Goal: Task Accomplishment & Management: Manage account settings

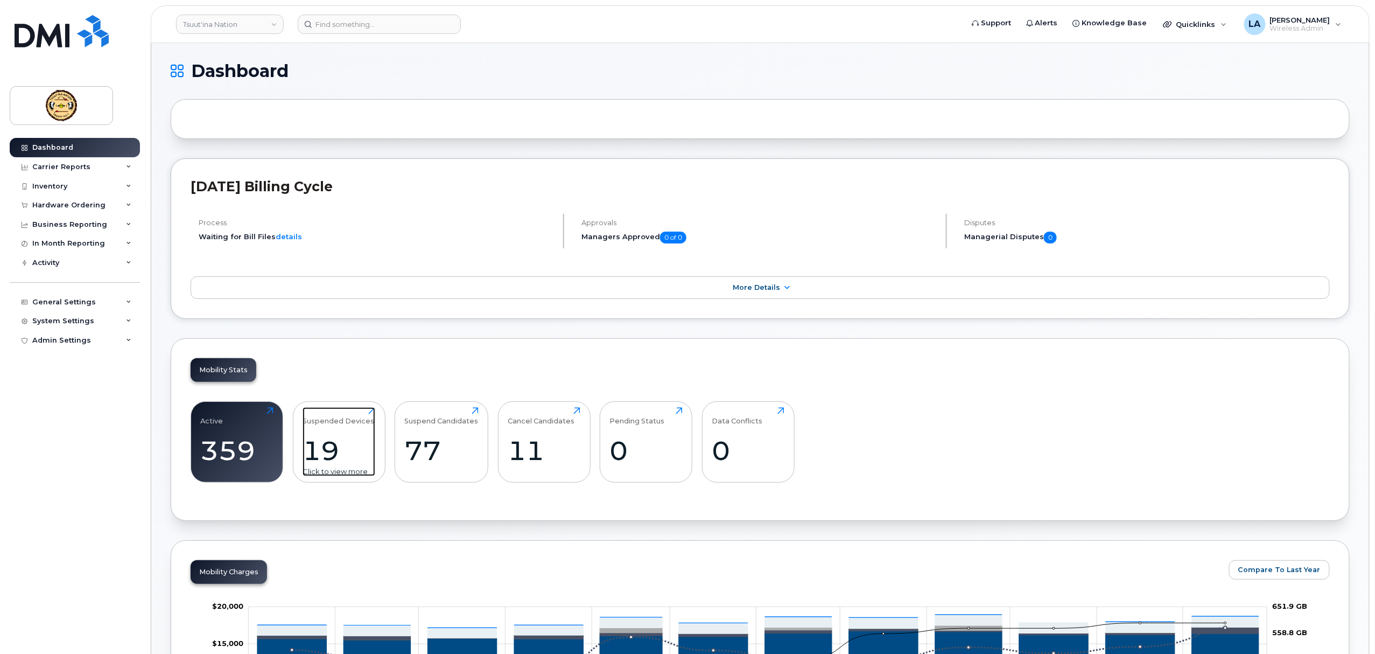
click at [341, 454] on div "19" at bounding box center [339, 450] width 73 height 32
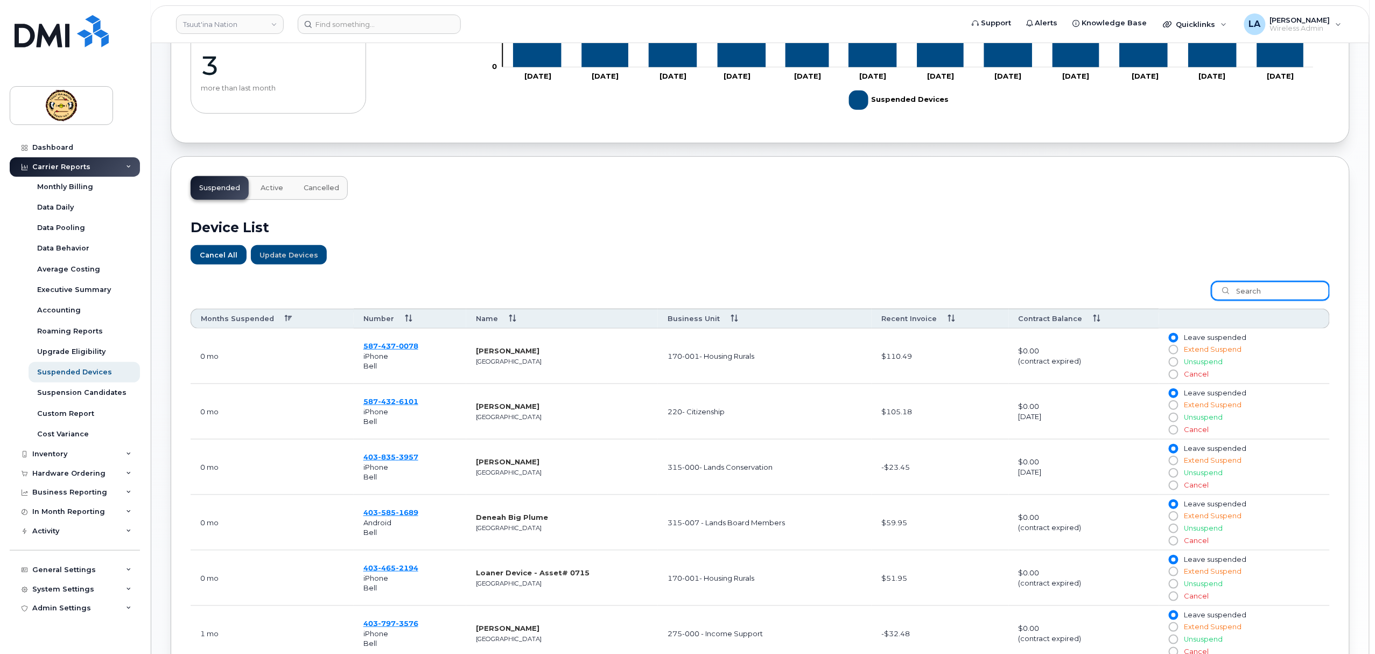
click at [1280, 292] on input "search" at bounding box center [1270, 290] width 118 height 19
paste input "4034041673"
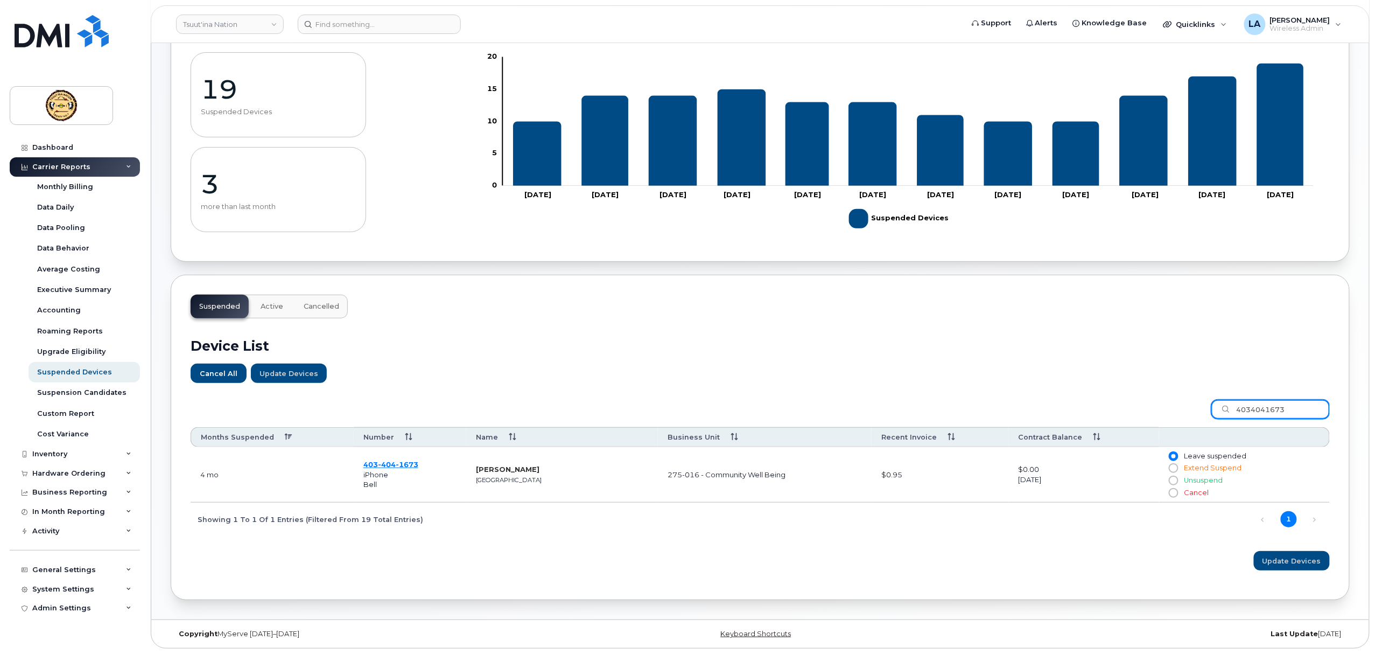
scroll to position [99, 0]
type input "4034041673"
click at [405, 463] on span "1673" at bounding box center [407, 464] width 23 height 9
click at [1290, 23] on span "[PERSON_NAME]" at bounding box center [1300, 20] width 60 height 9
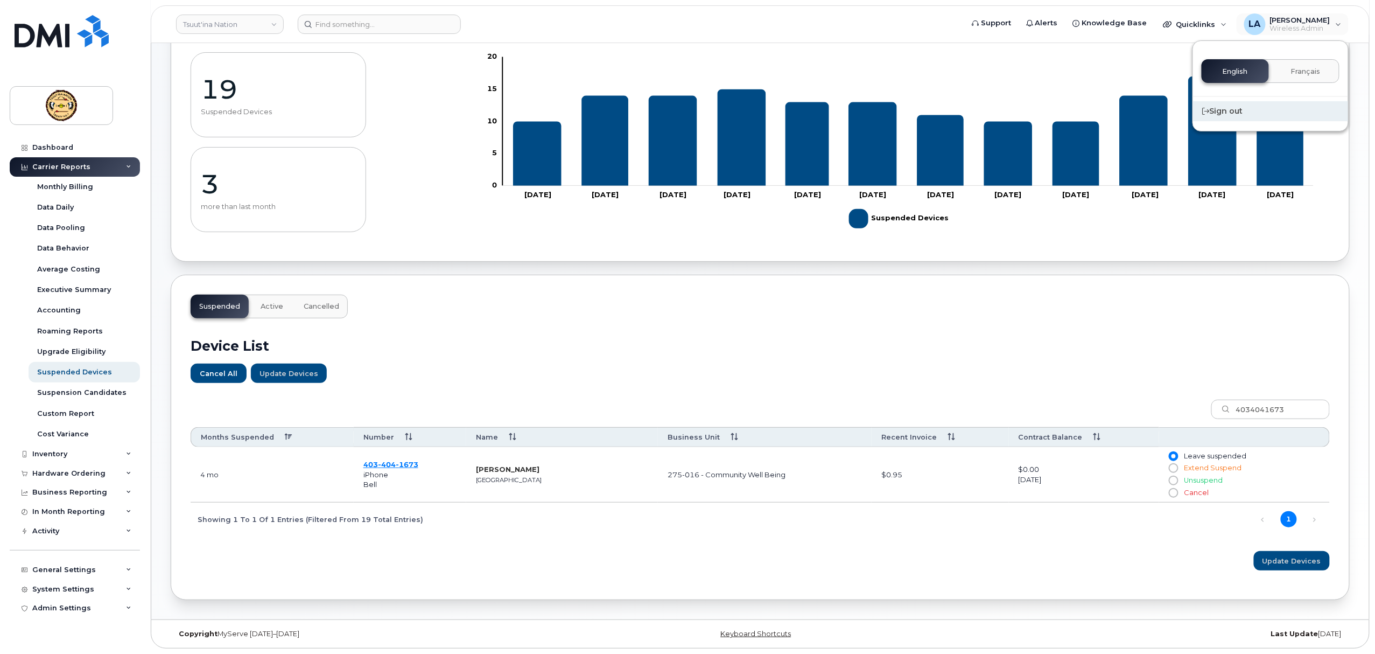
click at [1217, 110] on div "Sign out" at bounding box center [1270, 111] width 155 height 20
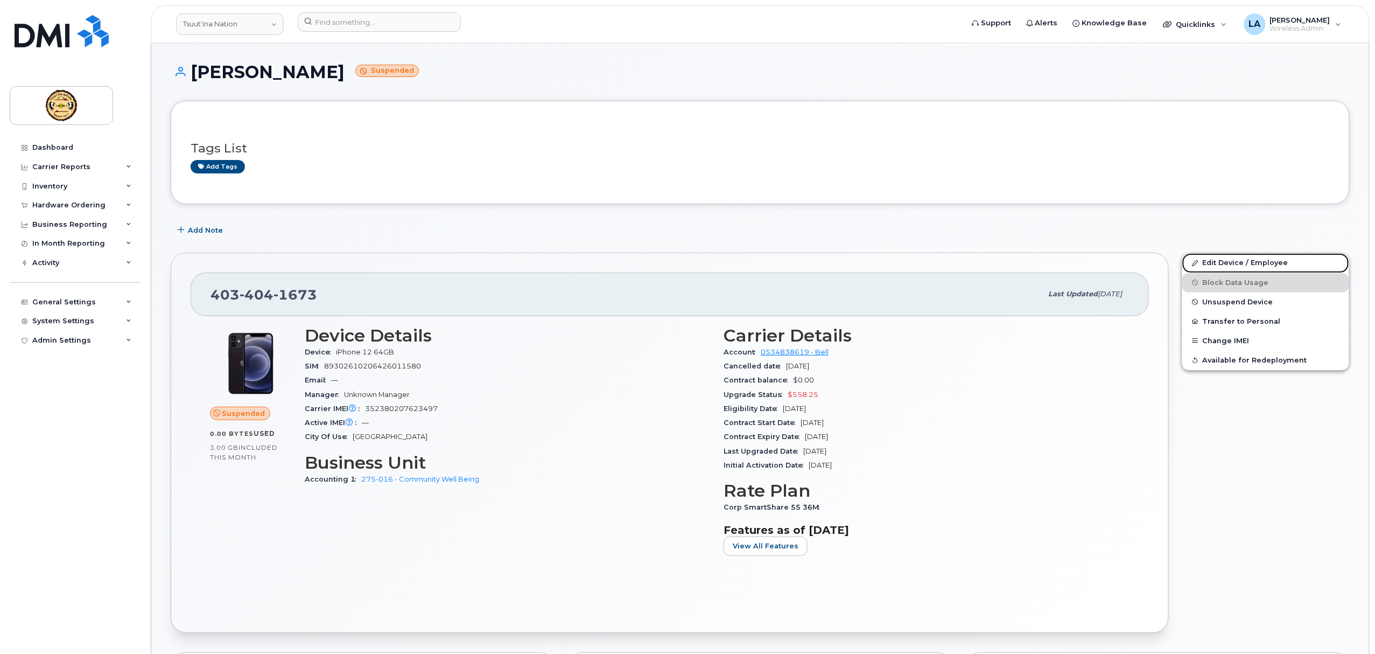
drag, startPoint x: 1213, startPoint y: 265, endPoint x: 1153, endPoint y: 275, distance: 60.5
click at [1213, 265] on link "Edit Device / Employee" at bounding box center [1265, 262] width 167 height 19
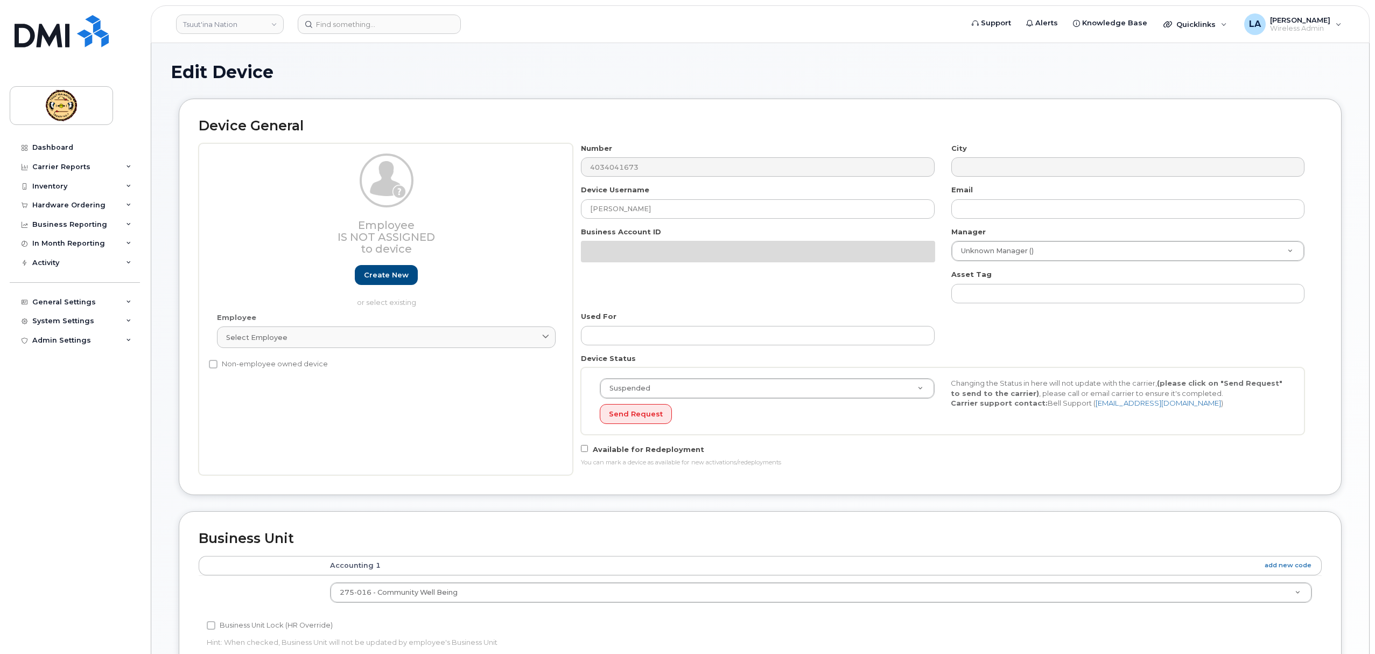
select select "274884"
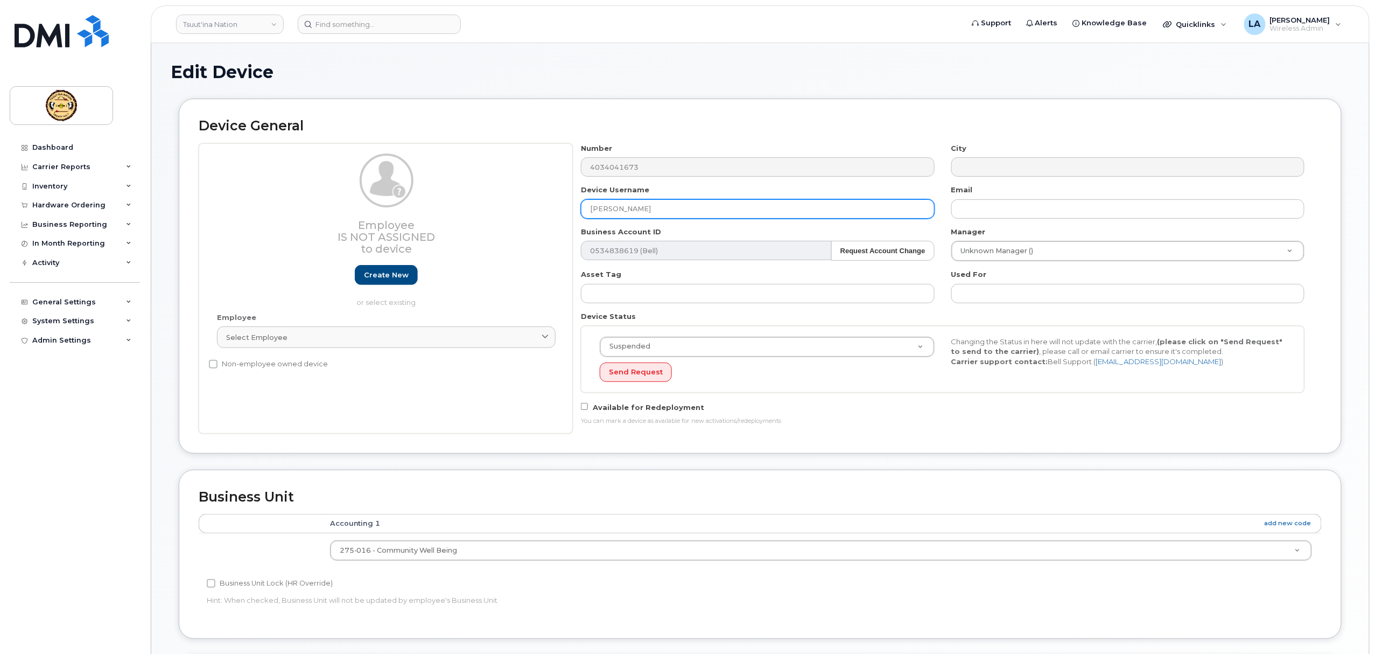
drag, startPoint x: 444, startPoint y: 214, endPoint x: 385, endPoint y: 214, distance: 58.7
click at [385, 214] on div "Employee Is not assigned to device Create new or select existing Employee Selec…" at bounding box center [760, 288] width 1123 height 290
paste input "[PERSON_NAME] TWOYOUNGMEN"
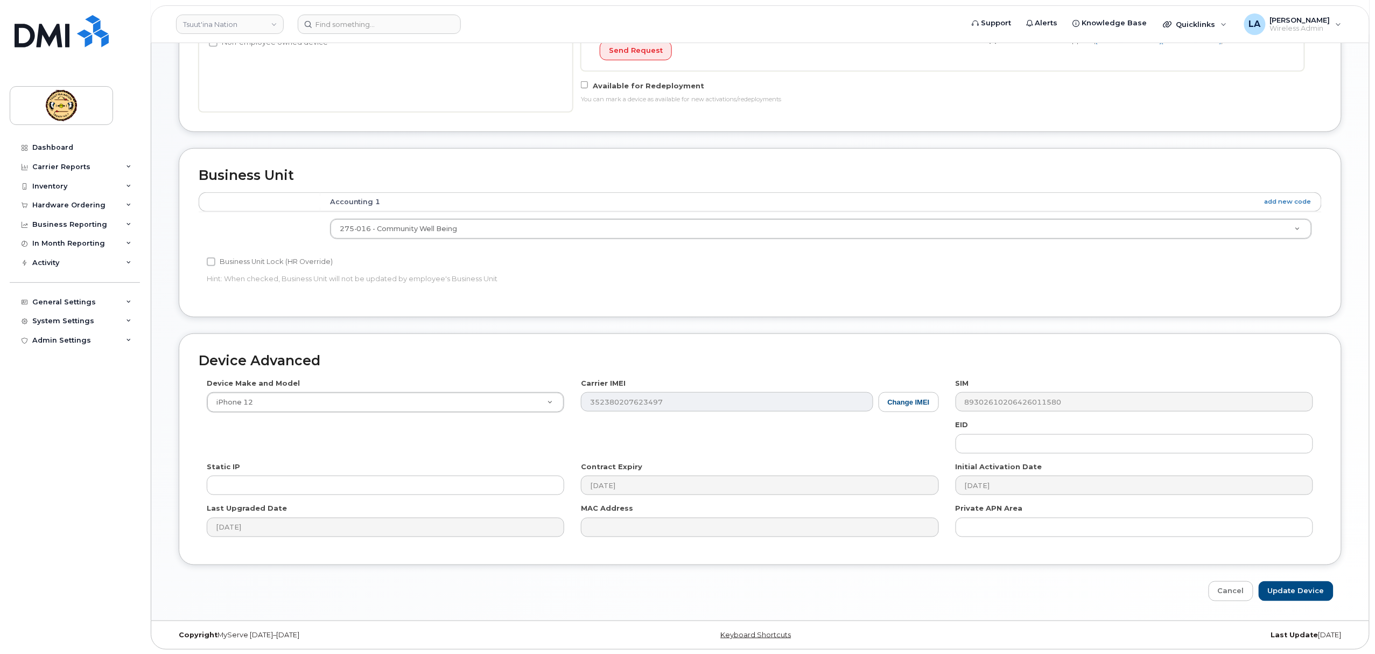
scroll to position [326, 0]
type input "BODEEN TWOYOUNGMEN"
click at [1304, 585] on input "Update Device" at bounding box center [1296, 590] width 75 height 20
type input "Saving..."
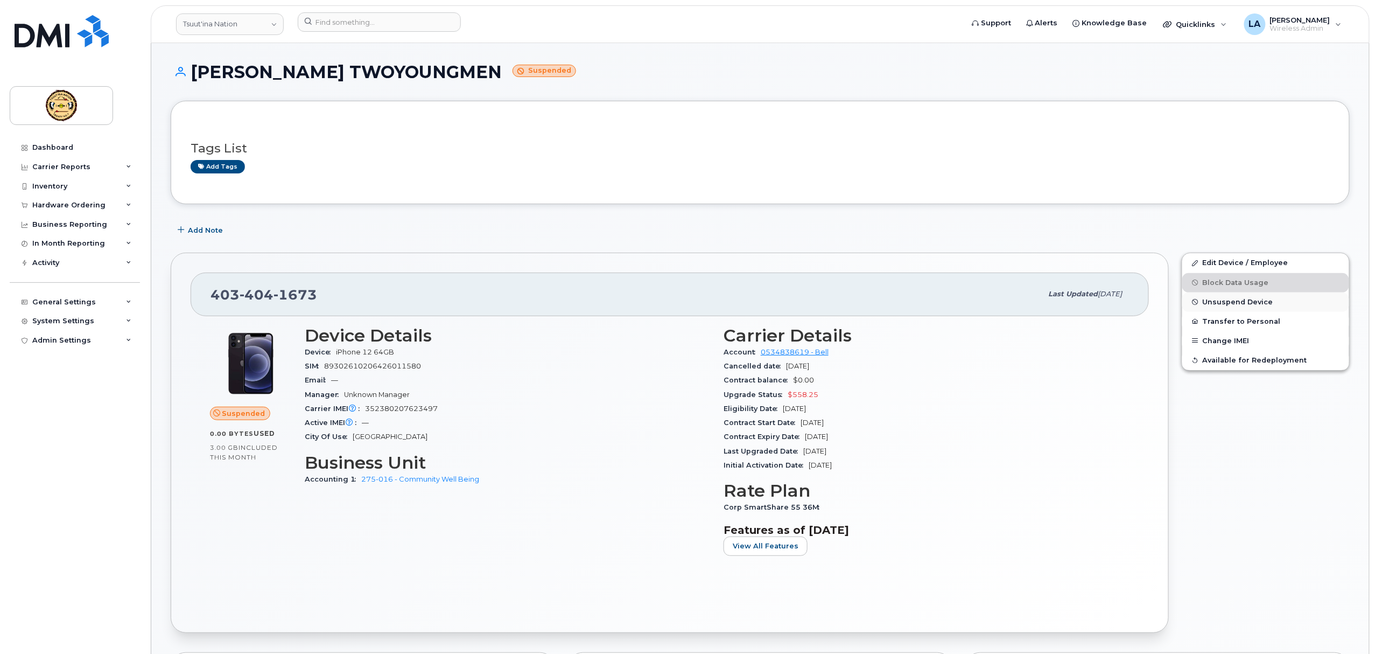
click at [1221, 299] on span "Unsuspend Device" at bounding box center [1238, 302] width 71 height 8
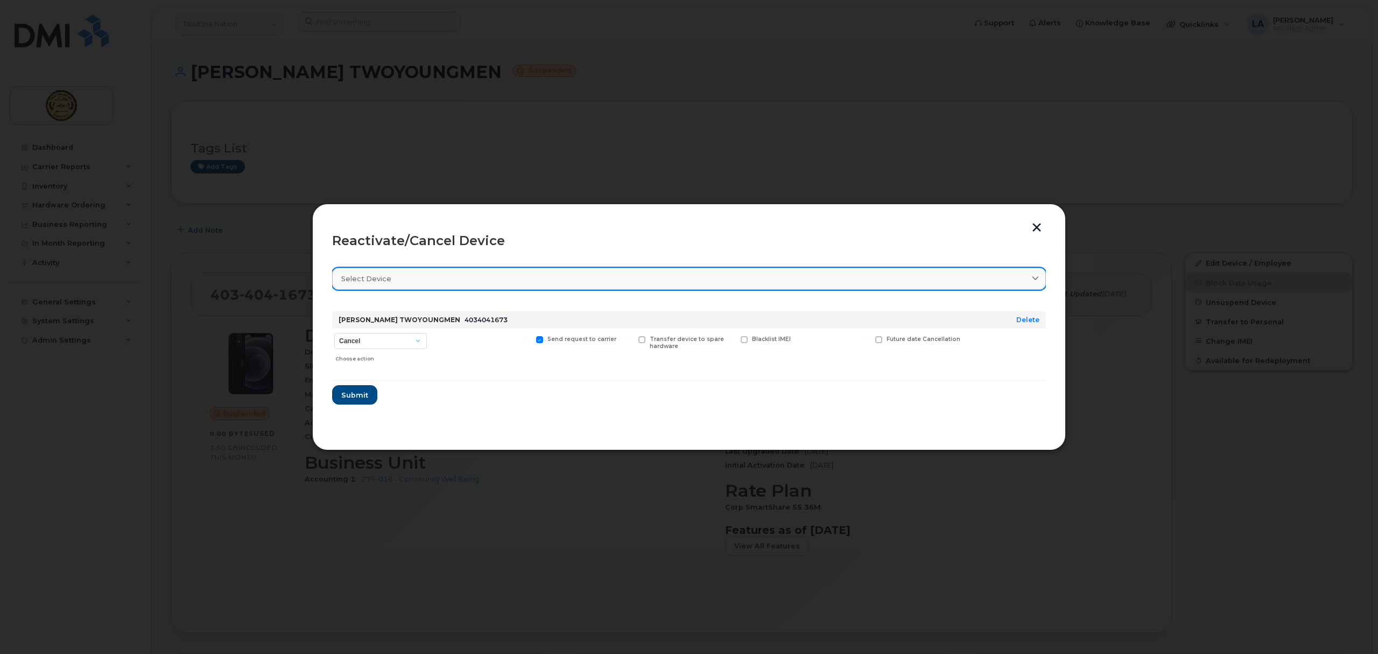
click at [608, 285] on link "Select device" at bounding box center [689, 279] width 714 height 22
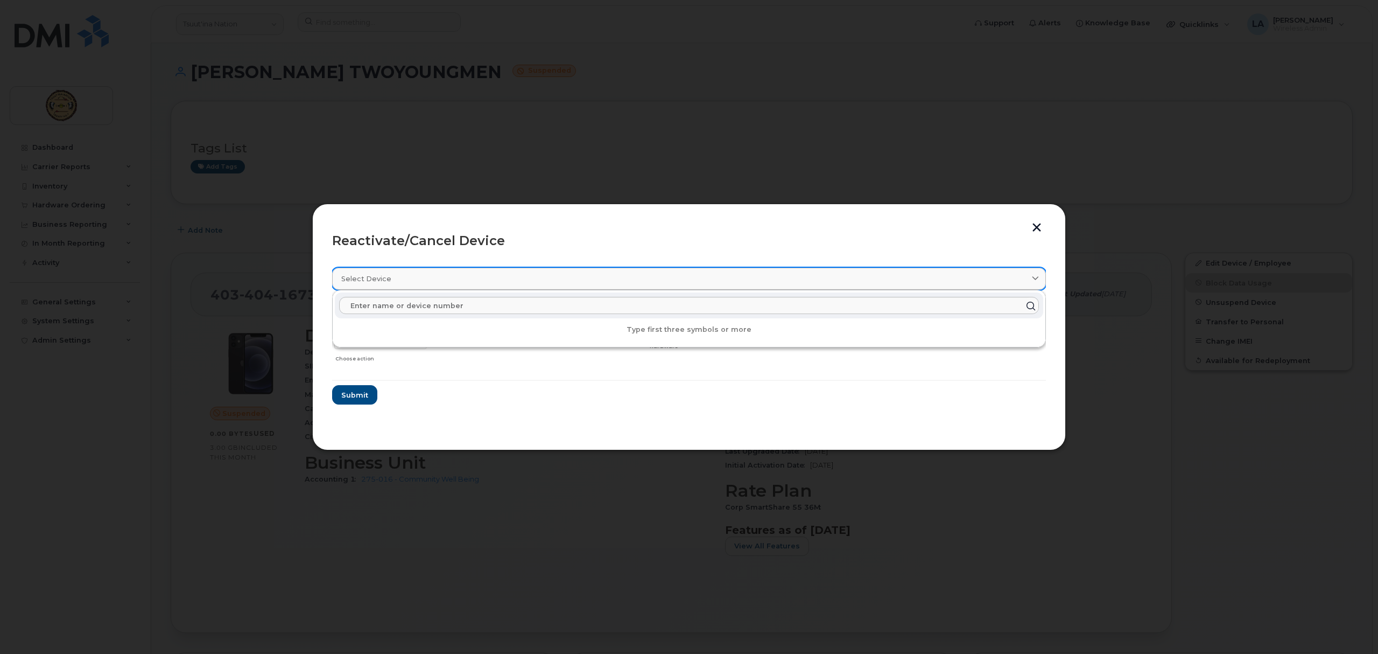
click at [608, 284] on link "Select device" at bounding box center [689, 279] width 714 height 22
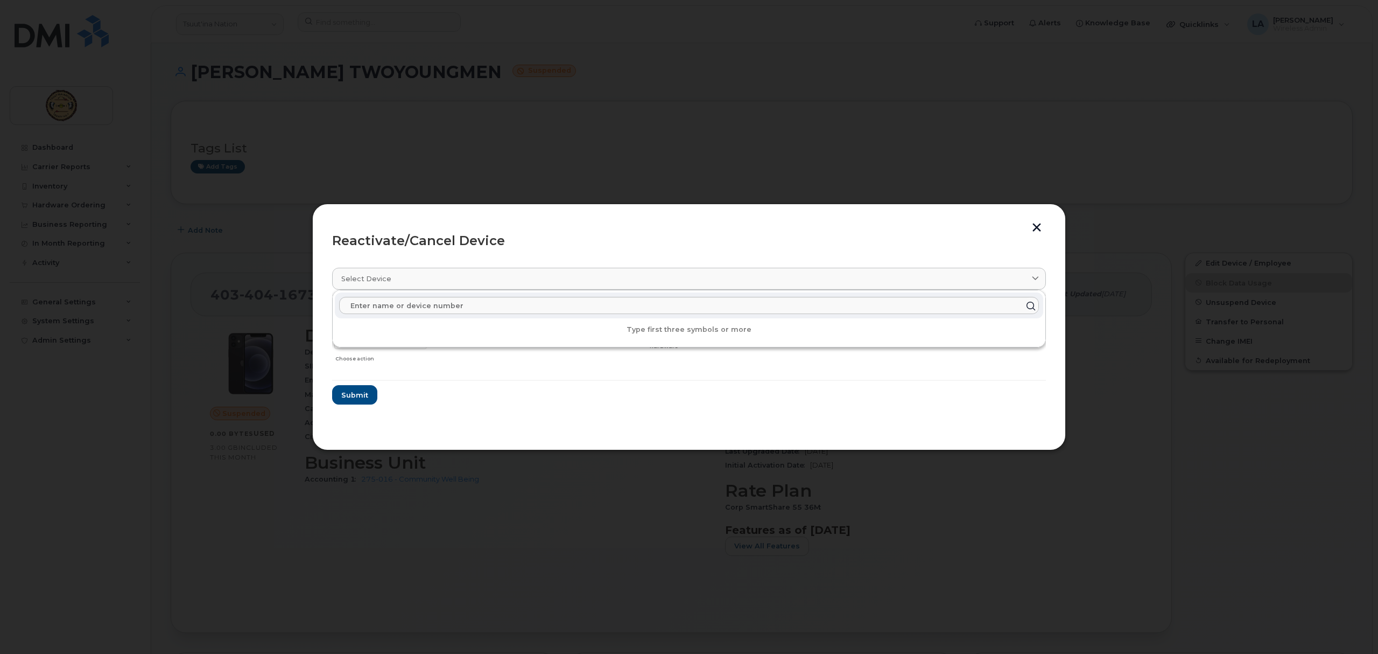
click at [523, 397] on form "BODEEN TWOYOUNGMEN 4034041673 Delete Cancel Suspend - Extend Suspension Reactiv…" at bounding box center [689, 354] width 714 height 102
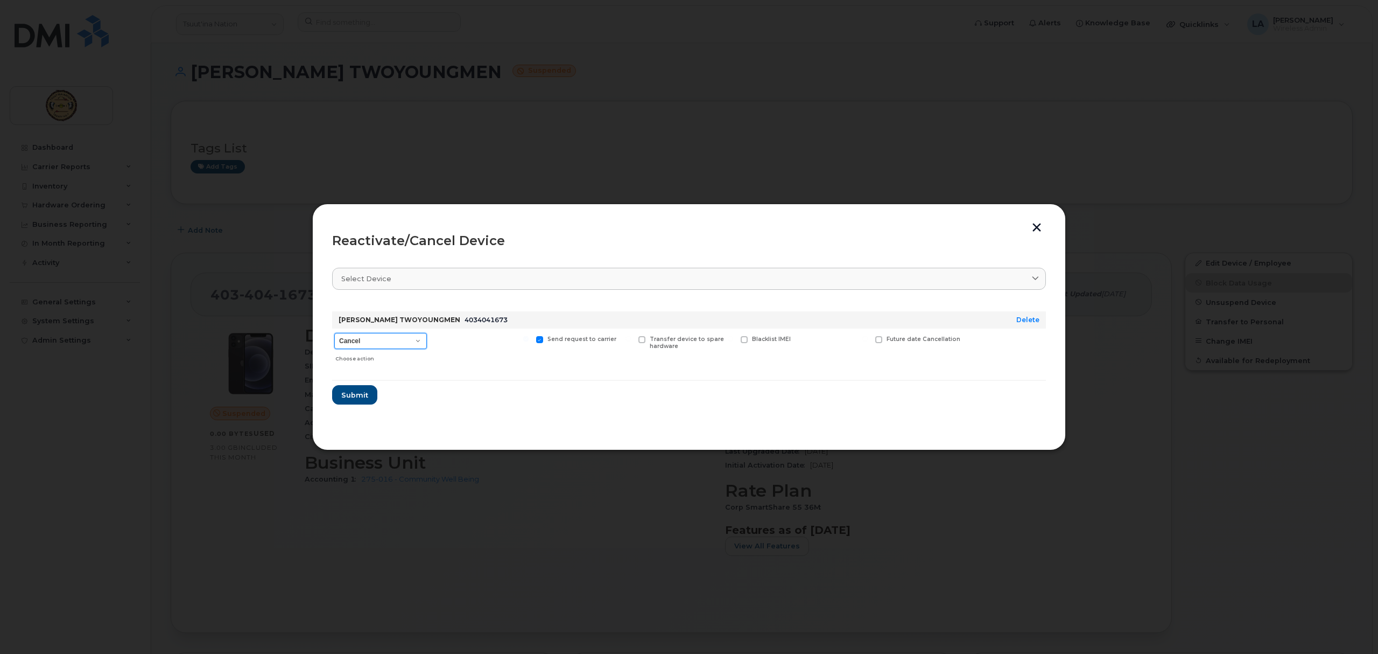
click at [423, 339] on select "Cancel Suspend - Extend Suspension Reactivate" at bounding box center [380, 341] width 93 height 16
select select "[object Object]"
click at [334, 333] on select "Cancel Suspend - Extend Suspension Reactivate" at bounding box center [380, 341] width 93 height 16
click at [359, 392] on span "Submit" at bounding box center [354, 395] width 27 height 10
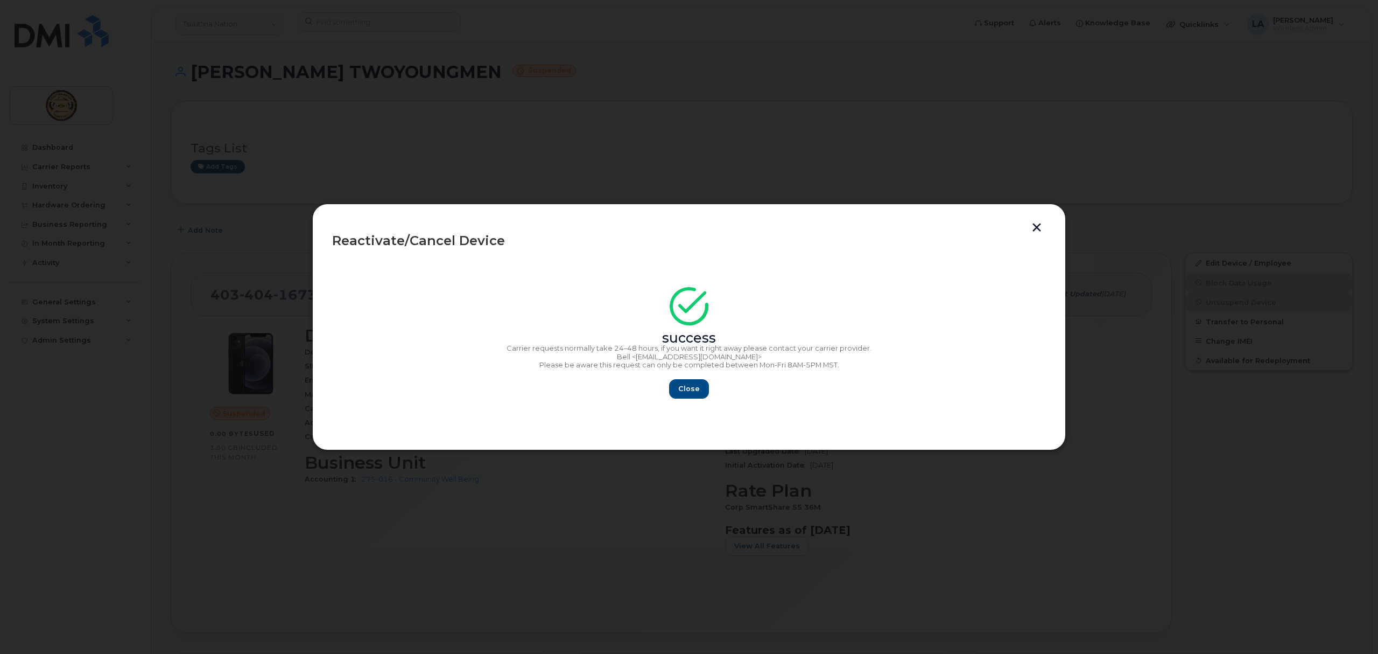
click at [686, 377] on div "success Carrier requests normally take 24–48 hours, if you want it right away p…" at bounding box center [689, 345] width 714 height 105
click at [689, 385] on span "Close" at bounding box center [689, 388] width 22 height 10
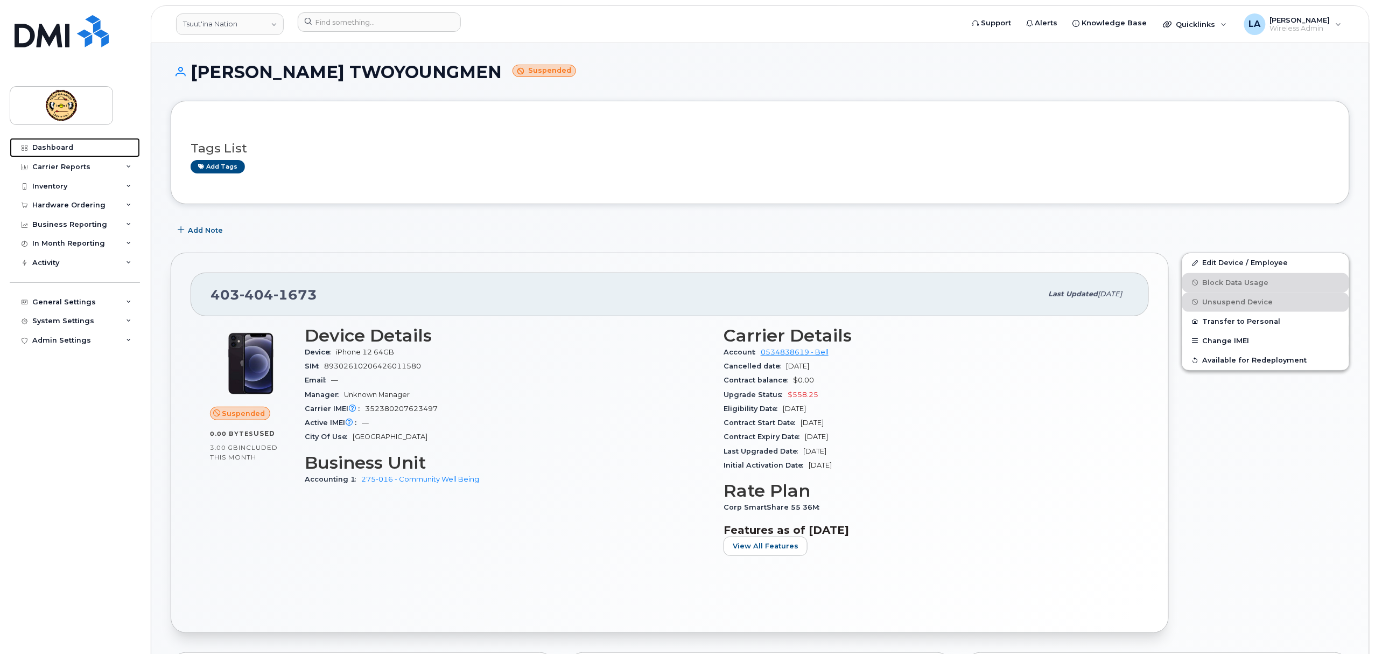
drag, startPoint x: 59, startPoint y: 145, endPoint x: 446, endPoint y: 425, distance: 478.5
click at [59, 145] on div "Dashboard" at bounding box center [52, 147] width 41 height 9
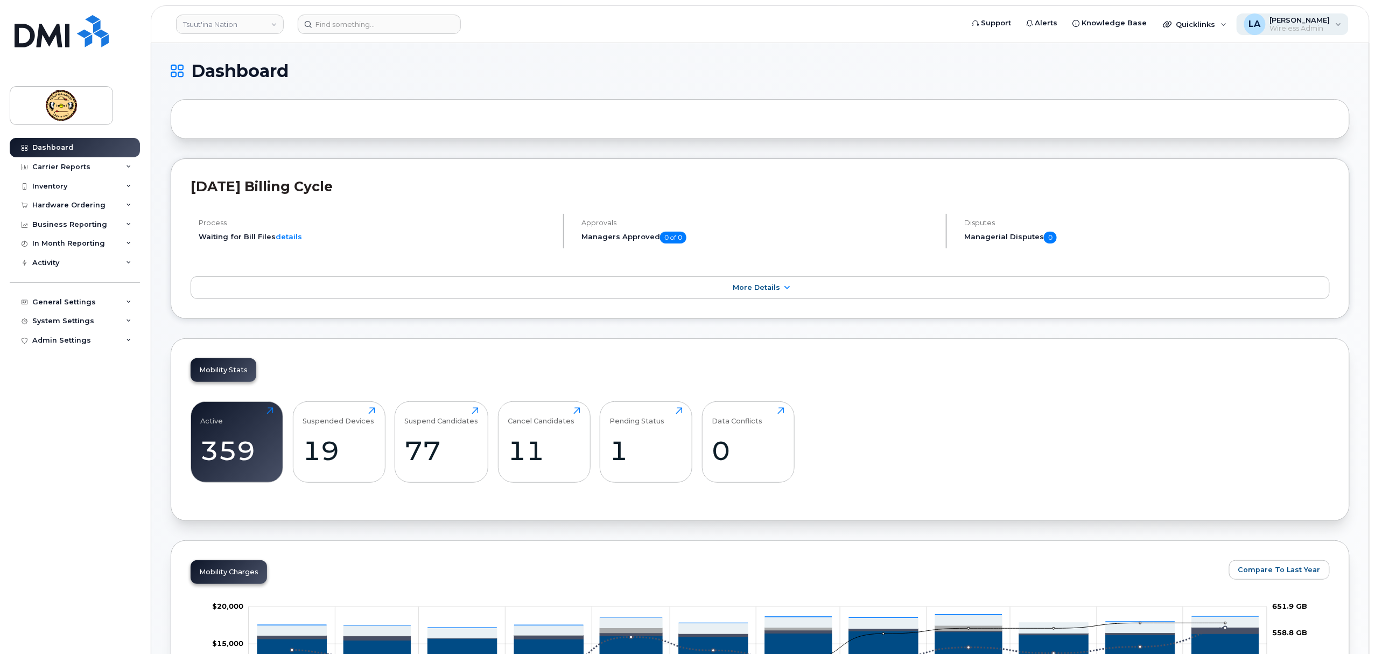
click at [1281, 25] on span "Wireless Admin" at bounding box center [1300, 28] width 60 height 9
click at [1217, 115] on div "Sign out" at bounding box center [1270, 111] width 155 height 20
